Goal: Check status: Check status

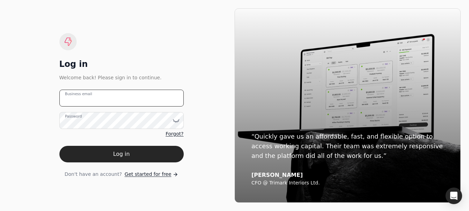
click at [140, 95] on email "Business email" at bounding box center [121, 98] width 124 height 17
type email "acctrec@cwlpark.com"
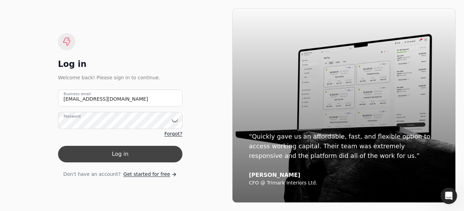
click at [144, 153] on button "Log in" at bounding box center [120, 154] width 124 height 17
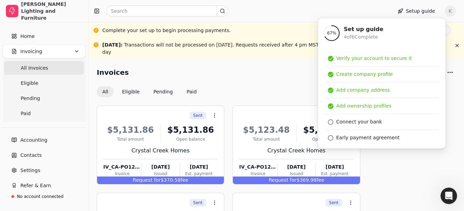
click at [288, 76] on div "Invoices All Eligible Pending Paid" at bounding box center [276, 82] width 359 height 30
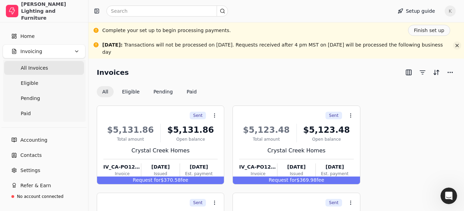
click at [455, 46] on button "button" at bounding box center [457, 45] width 8 height 8
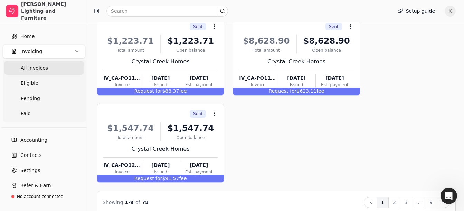
scroll to position [342, 0]
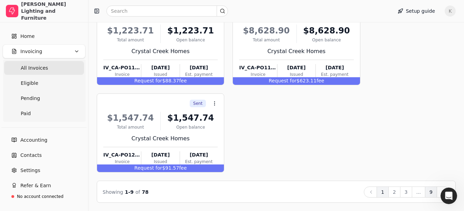
click at [430, 193] on button "9" at bounding box center [431, 192] width 12 height 11
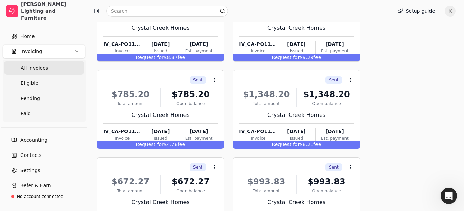
scroll to position [167, 0]
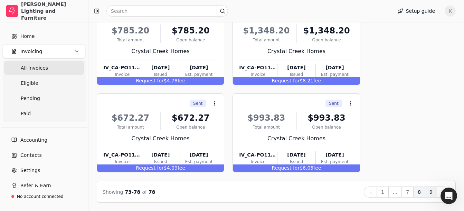
click at [421, 193] on button "8" at bounding box center [419, 192] width 12 height 11
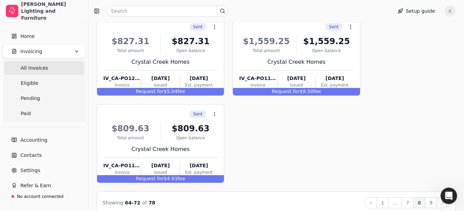
scroll to position [342, 0]
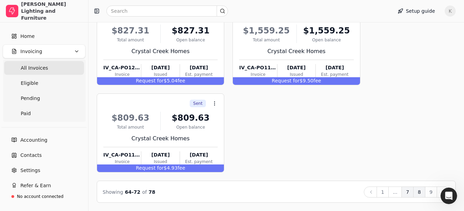
click at [411, 192] on button "7" at bounding box center [407, 192] width 12 height 11
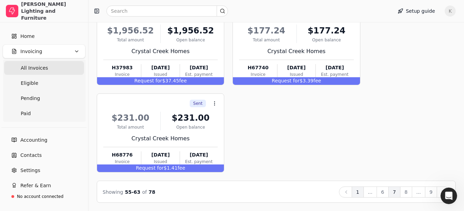
click at [362, 193] on button "1" at bounding box center [358, 192] width 12 height 11
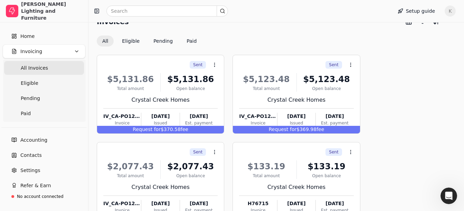
scroll to position [0, 0]
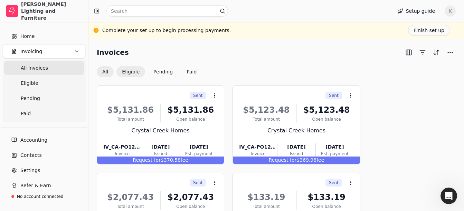
click at [131, 73] on button "Eligible" at bounding box center [130, 71] width 29 height 11
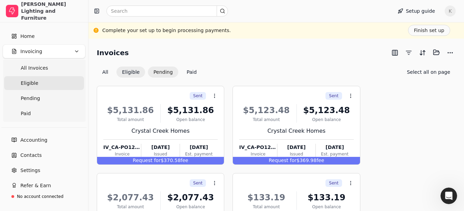
click at [166, 74] on button "Pending" at bounding box center [163, 72] width 30 height 11
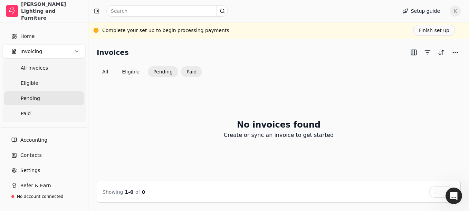
click at [187, 74] on button "Paid" at bounding box center [191, 71] width 21 height 11
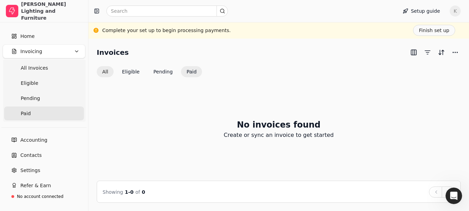
click at [102, 76] on button "All" at bounding box center [105, 71] width 17 height 11
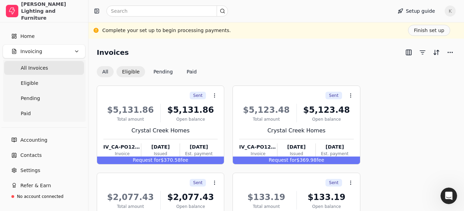
click at [133, 73] on button "Eligible" at bounding box center [130, 71] width 29 height 11
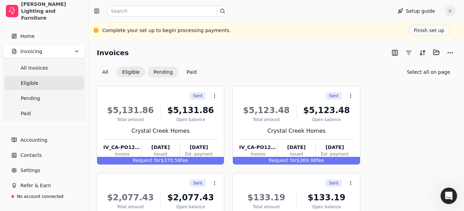
click at [157, 73] on button "Pending" at bounding box center [163, 72] width 30 height 11
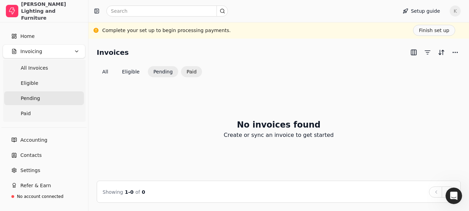
click at [186, 74] on button "Paid" at bounding box center [191, 71] width 21 height 11
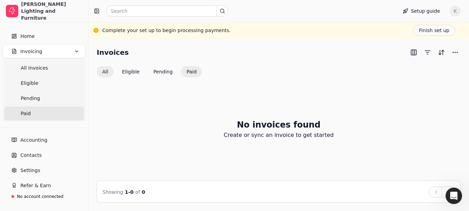
click at [106, 74] on button "All" at bounding box center [105, 71] width 17 height 11
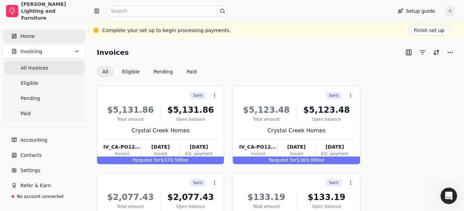
click at [28, 38] on span "Home" at bounding box center [27, 36] width 14 height 7
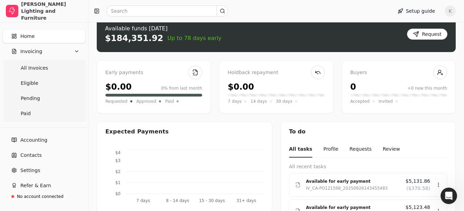
scroll to position [138, 0]
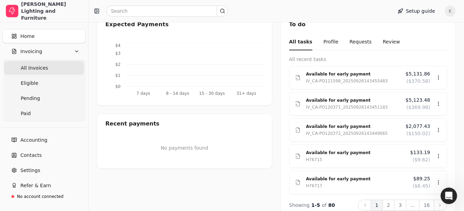
click at [42, 72] on Invoices "All Invoices" at bounding box center [44, 68] width 80 height 14
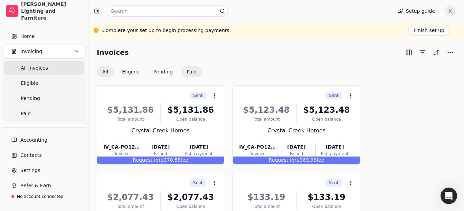
click at [190, 73] on button "Paid" at bounding box center [191, 71] width 21 height 11
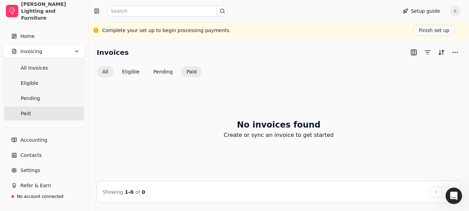
click at [103, 73] on button "All" at bounding box center [105, 71] width 17 height 11
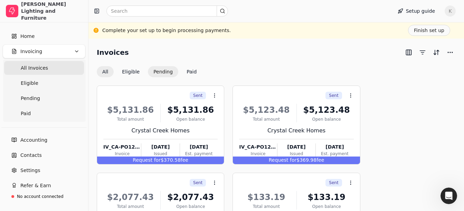
click at [164, 70] on button "Pending" at bounding box center [163, 71] width 30 height 11
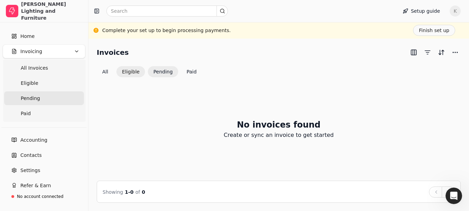
click at [129, 74] on button "Eligible" at bounding box center [130, 71] width 29 height 11
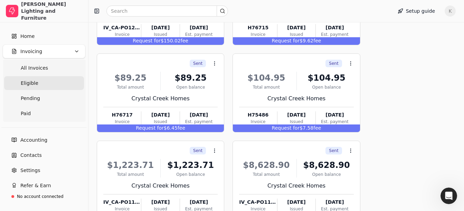
scroll to position [342, 0]
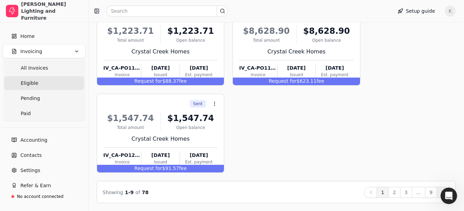
click at [438, 196] on button "Next" at bounding box center [443, 192] width 13 height 11
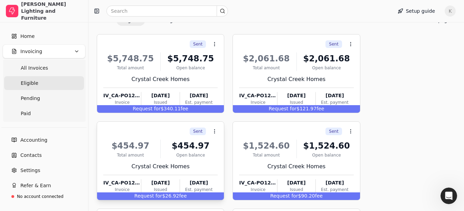
scroll to position [0, 0]
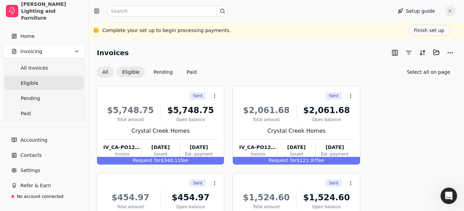
click at [106, 72] on button "All" at bounding box center [105, 72] width 17 height 11
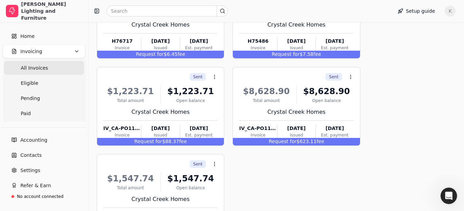
scroll to position [342, 0]
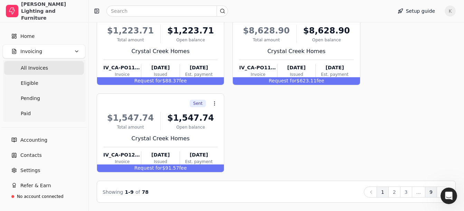
click at [431, 194] on button "9" at bounding box center [431, 192] width 12 height 11
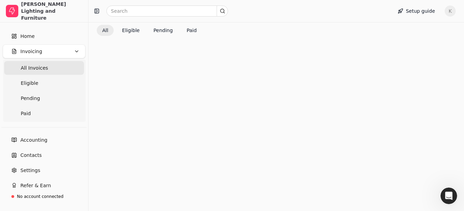
scroll to position [167, 0]
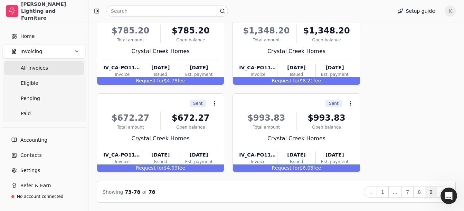
click at [409, 141] on div "Sent Context Menu Button $1,456.09 Total amount $1,456.09 Open balance Crystal …" at bounding box center [276, 46] width 359 height 254
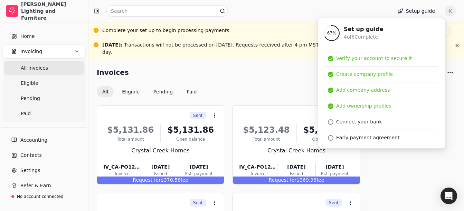
click at [267, 74] on div "Invoices All Eligible Pending Paid" at bounding box center [276, 82] width 359 height 30
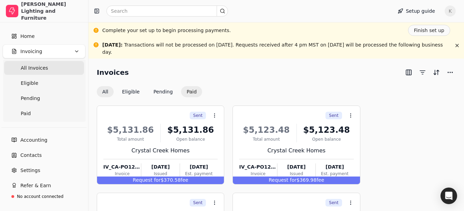
click at [185, 86] on button "Paid" at bounding box center [191, 91] width 21 height 11
